Goal: Task Accomplishment & Management: Use online tool/utility

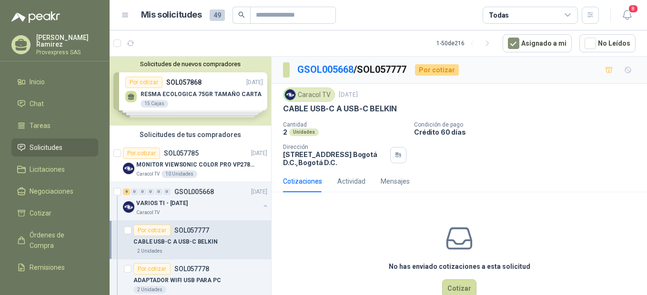
click at [143, 79] on div "Solicitudes de nuevos compradores Por cotizar SOL057868 [DATE] RESMA ECOLOGICA …" at bounding box center [191, 91] width 162 height 69
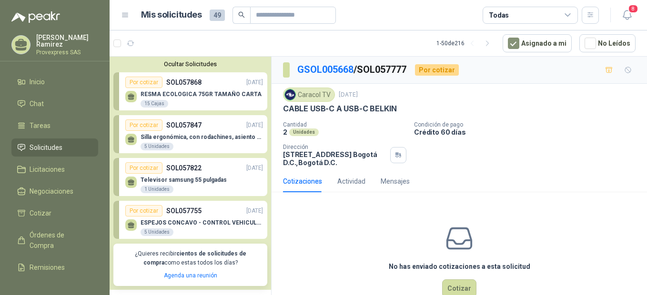
click at [148, 166] on div "Por cotizar" at bounding box center [143, 167] width 37 height 11
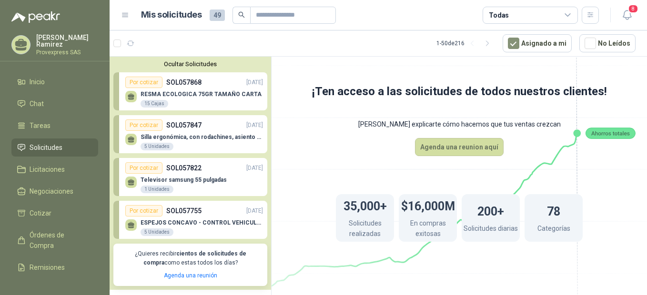
scroll to position [212, 0]
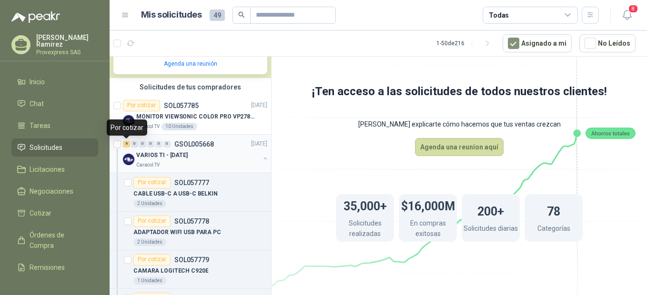
click at [125, 145] on div "8" at bounding box center [126, 144] width 7 height 7
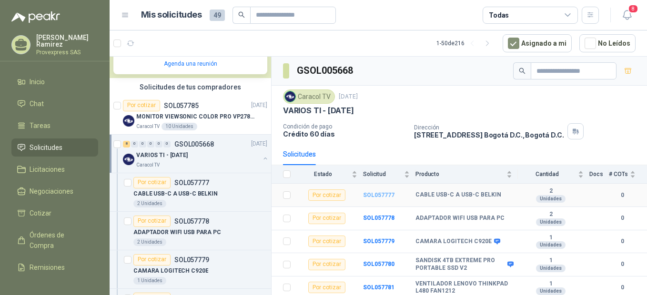
click at [372, 193] on b "SOL057777" at bounding box center [378, 195] width 31 height 7
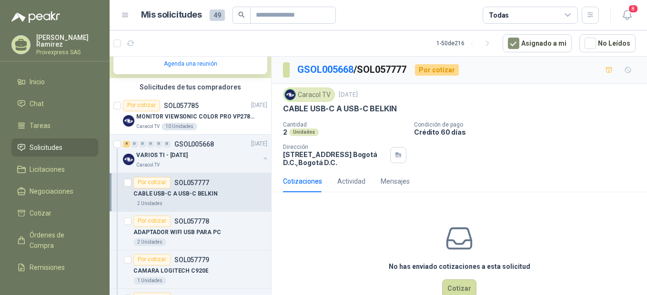
drag, startPoint x: 401, startPoint y: 110, endPoint x: 270, endPoint y: 107, distance: 130.6
click at [270, 107] on div "Ocultar Solicitudes Por cotizar SOL057868 [DATE] RESMA ECOLOGICA 75GR TAMAÑO CA…" at bounding box center [378, 177] width 537 height 243
drag, startPoint x: 270, startPoint y: 107, endPoint x: 344, endPoint y: 119, distance: 74.3
click at [344, 119] on div "Caracol TV [DATE] CABLE USB-C A USB-C BELKIN Cantidad 2 Unidades Condición de p…" at bounding box center [459, 127] width 353 height 79
drag, startPoint x: 398, startPoint y: 109, endPoint x: 280, endPoint y: 114, distance: 118.3
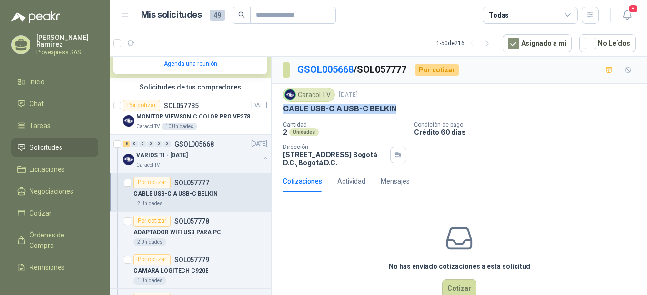
click at [280, 114] on div "Caracol TV [DATE] CABLE USB-C A USB-C BELKIN Cantidad 2 Unidades Condición de p…" at bounding box center [459, 127] width 375 height 87
drag, startPoint x: 280, startPoint y: 114, endPoint x: 306, endPoint y: 108, distance: 26.8
copy p "CABLE USB-C A USB-C BELKIN"
click at [368, 126] on p "Cantidad" at bounding box center [344, 125] width 123 height 7
drag, startPoint x: 397, startPoint y: 104, endPoint x: 278, endPoint y: 114, distance: 120.0
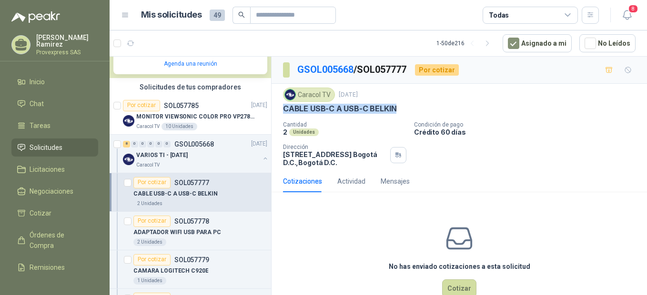
click at [278, 114] on div "Caracol TV [DATE] CABLE USB-C A USB-C BELKIN Cantidad 2 Unidades Condición de p…" at bounding box center [459, 127] width 375 height 87
copy p "CABLE USB-C A USB-C BELKIN"
click at [124, 144] on div "8" at bounding box center [126, 144] width 7 height 7
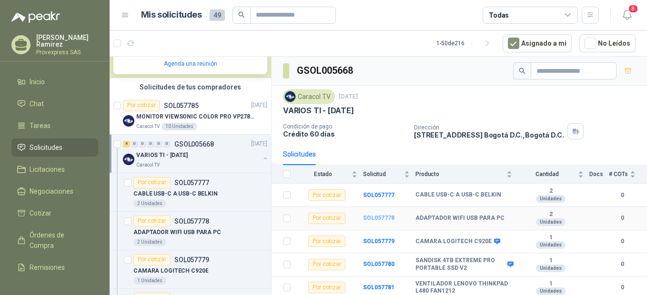
click at [383, 216] on b "SOL057778" at bounding box center [378, 218] width 31 height 7
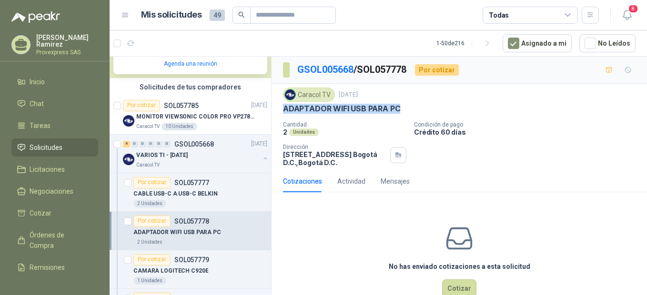
drag, startPoint x: 405, startPoint y: 107, endPoint x: 280, endPoint y: 111, distance: 125.4
click at [280, 111] on div "Caracol TV [DATE] ADAPTADOR WIFI USB PARA PC Cantidad 2 Unidades Condición de p…" at bounding box center [459, 127] width 375 height 87
drag, startPoint x: 280, startPoint y: 111, endPoint x: 294, endPoint y: 107, distance: 15.3
copy p "ADAPTADOR WIFI USB PARA PC"
